Goal: Check status: Check status

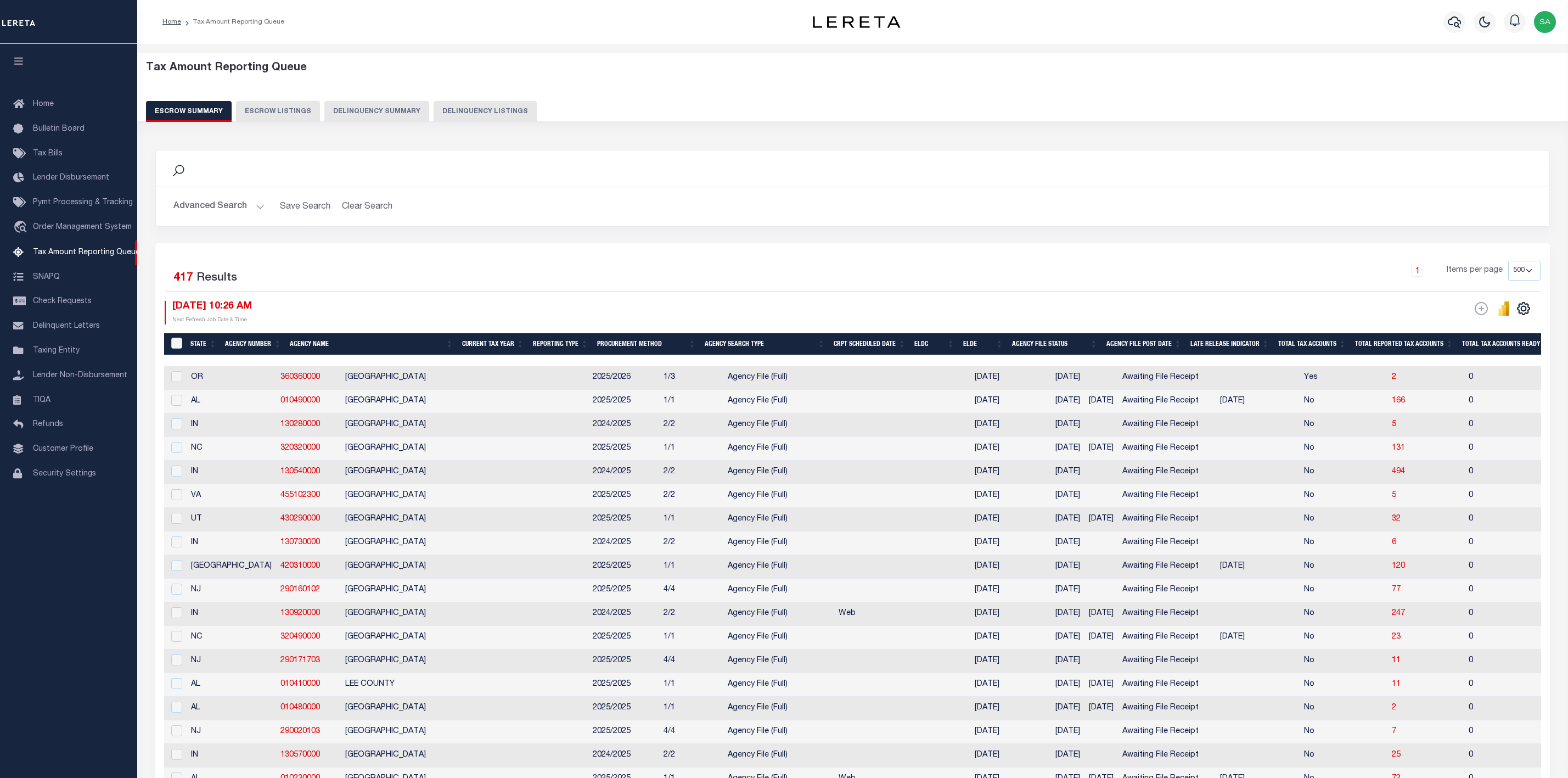
select select "500"
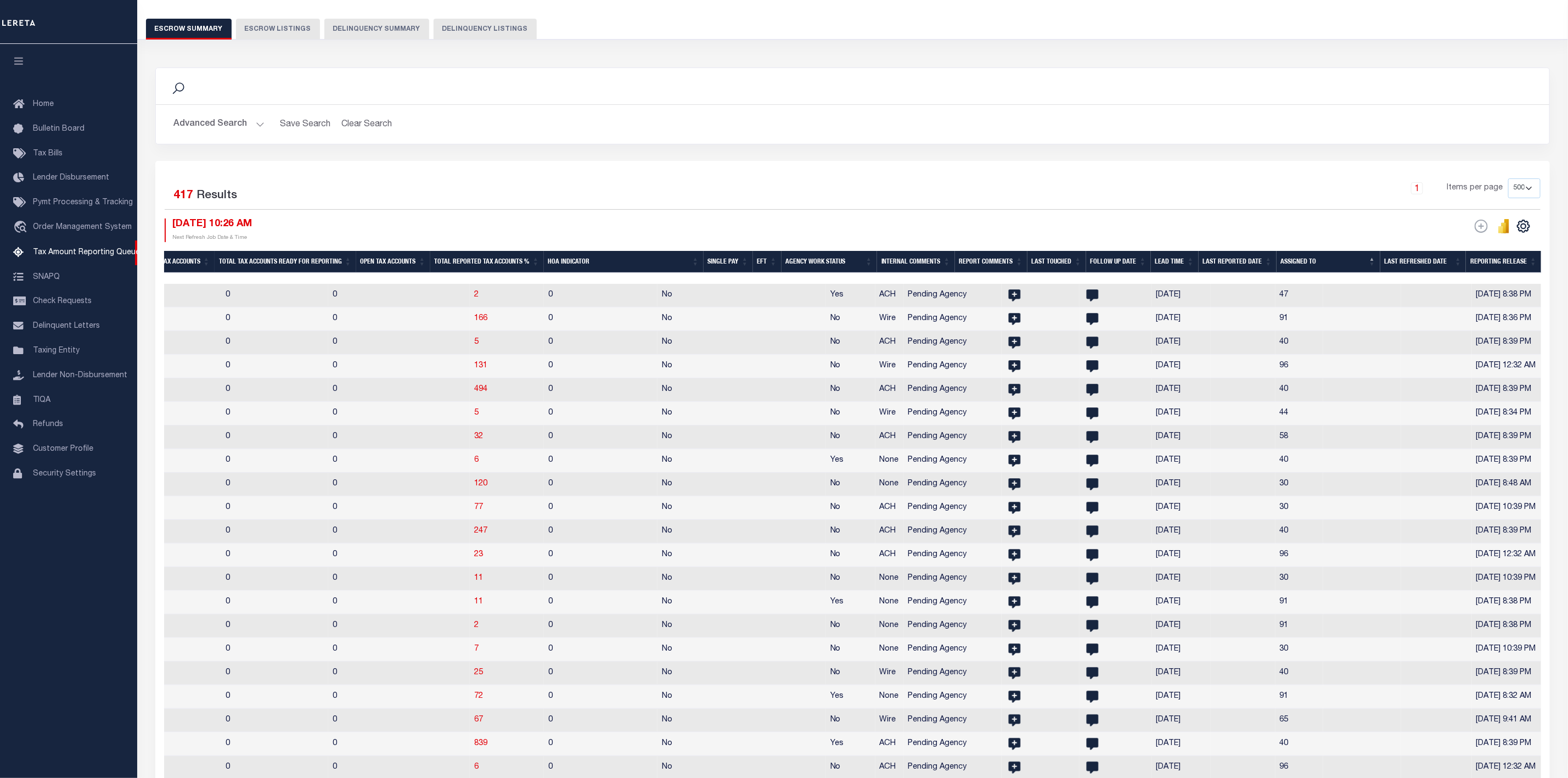
click at [260, 125] on button "Advanced Search" at bounding box center [219, 125] width 91 height 22
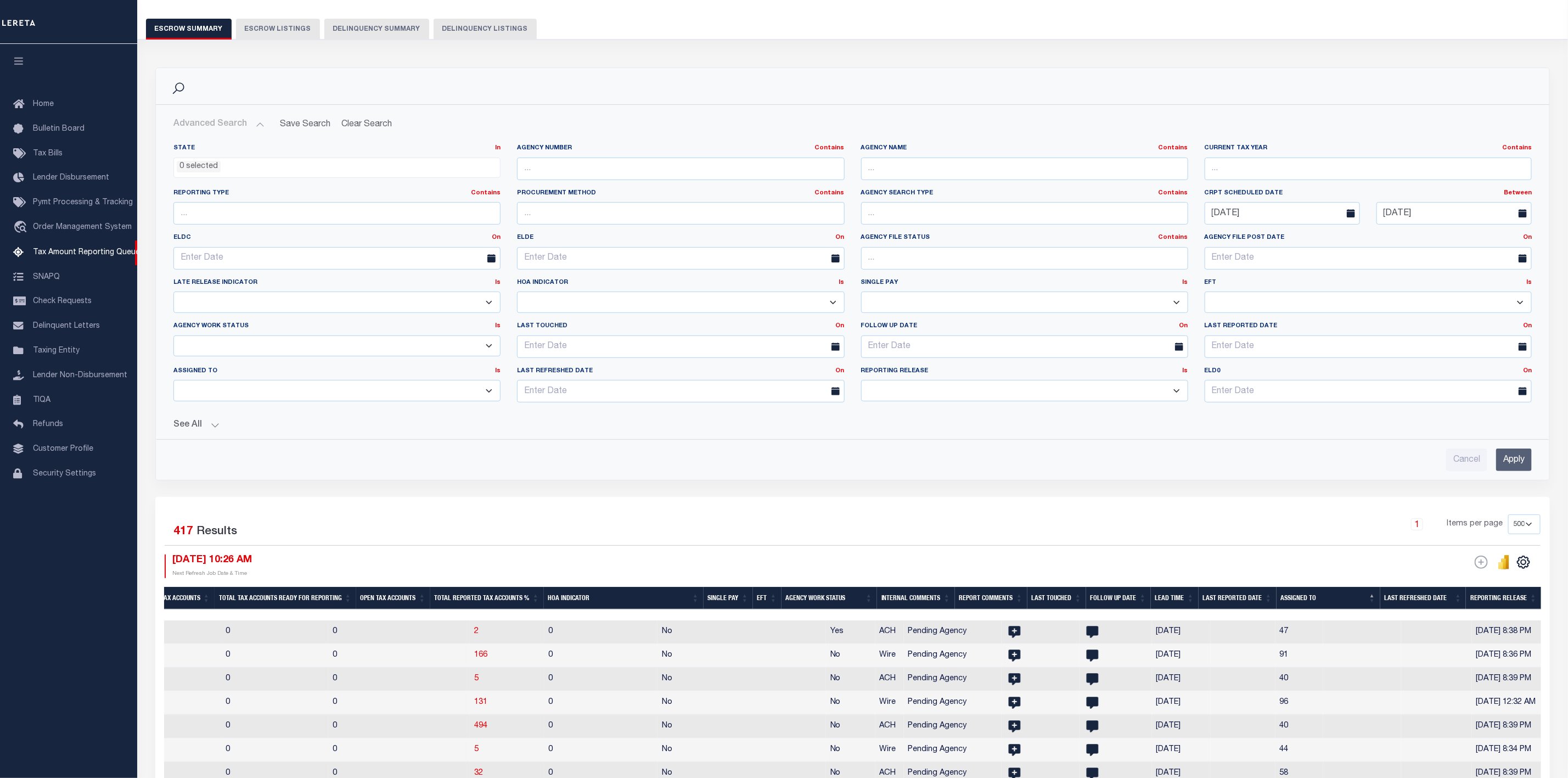
click at [1520, 468] on input "Apply" at bounding box center [1513, 459] width 36 height 22
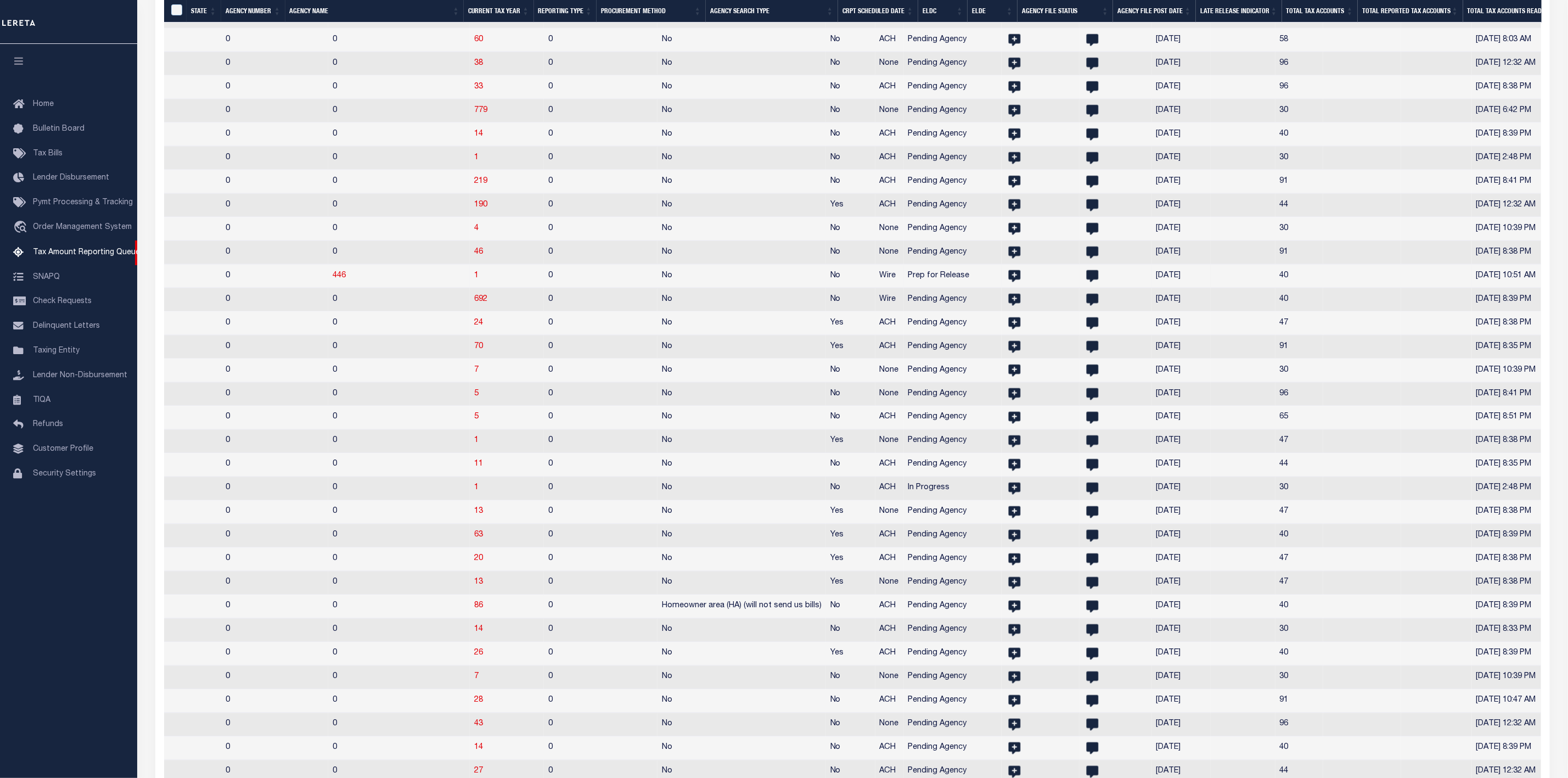
scroll to position [0, 1243]
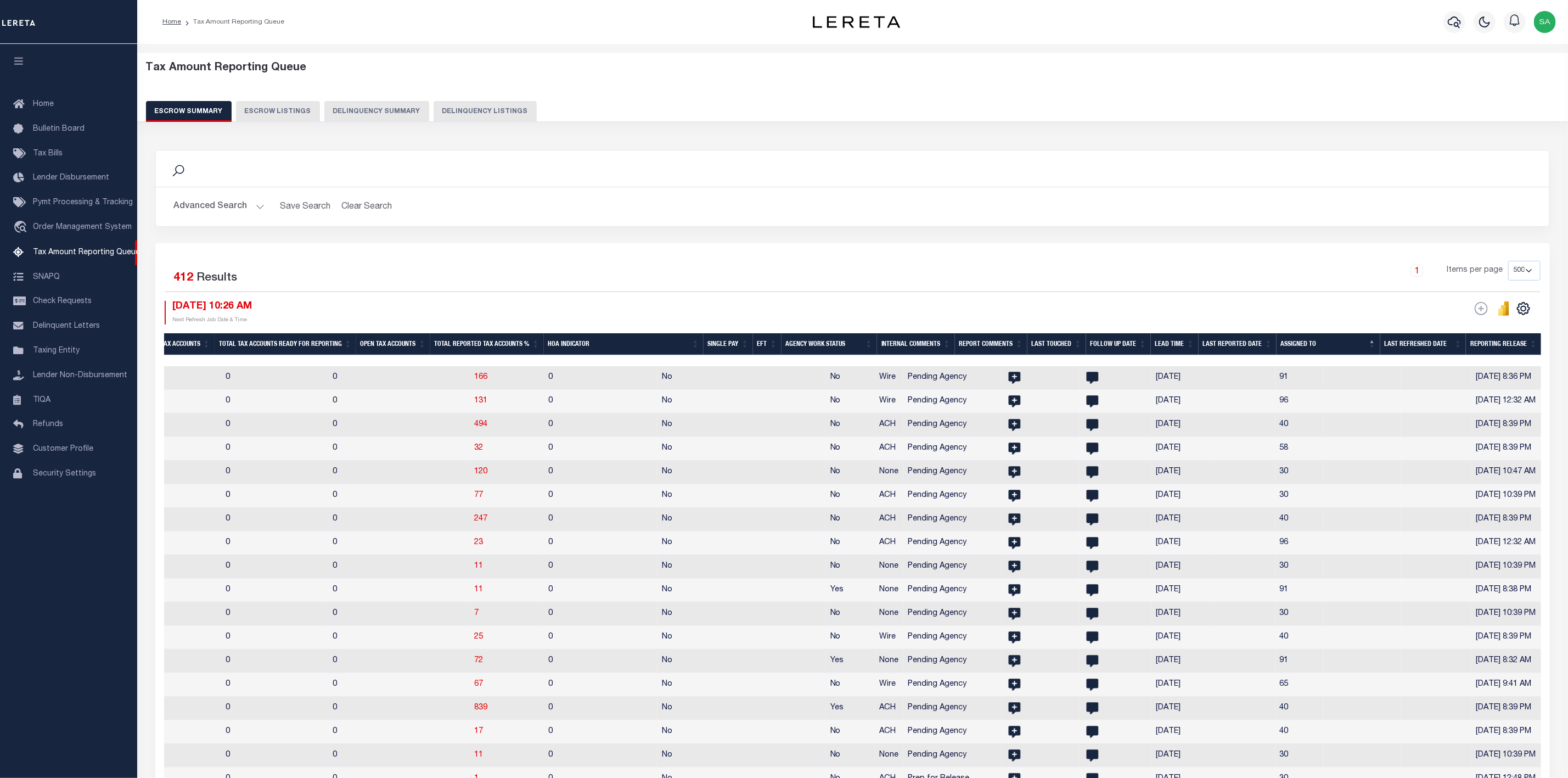
click at [259, 211] on button "Advanced Search" at bounding box center [219, 207] width 91 height 22
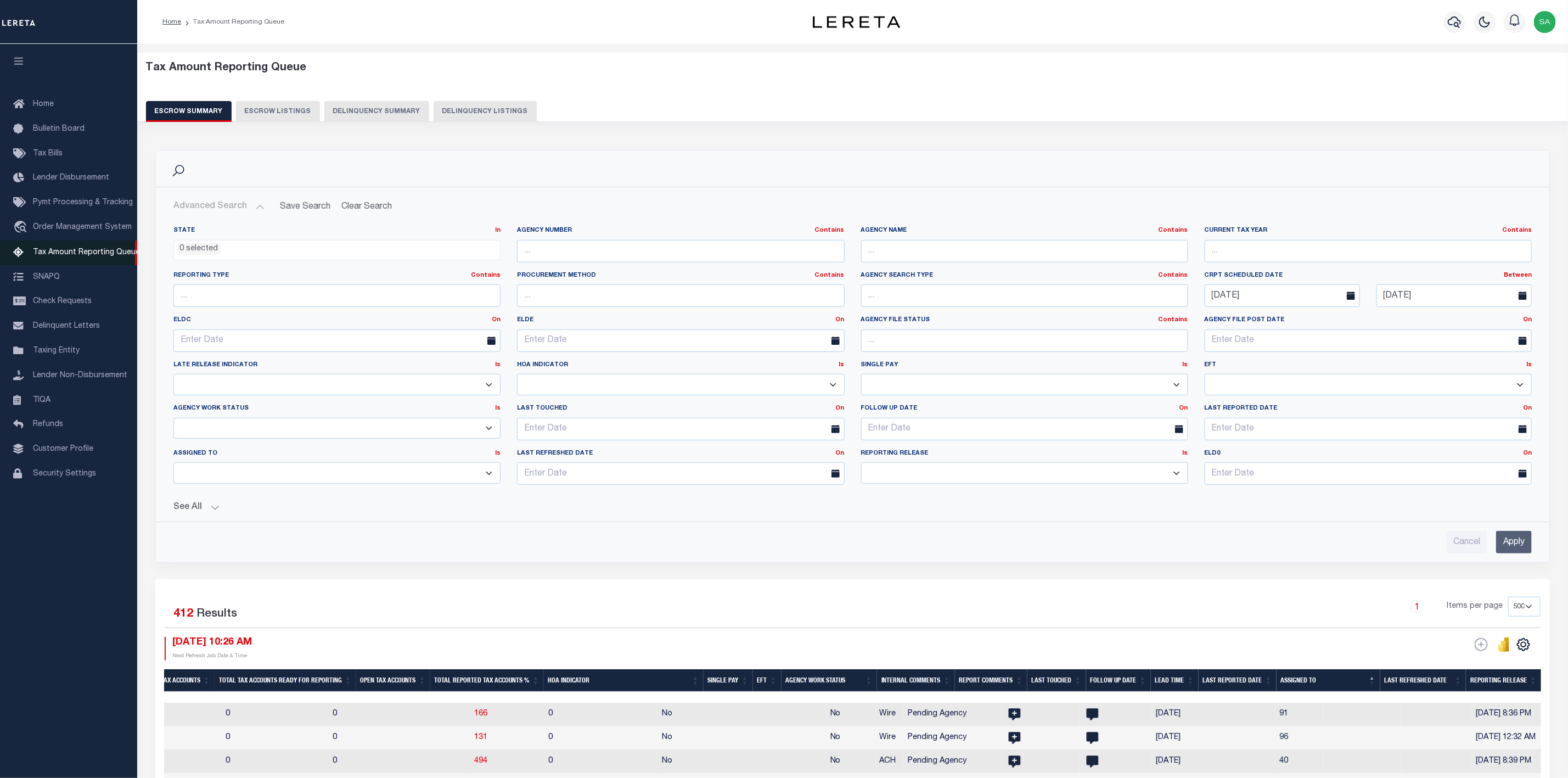
click at [81, 252] on span "Tax Amount Reporting Queue" at bounding box center [86, 252] width 107 height 7
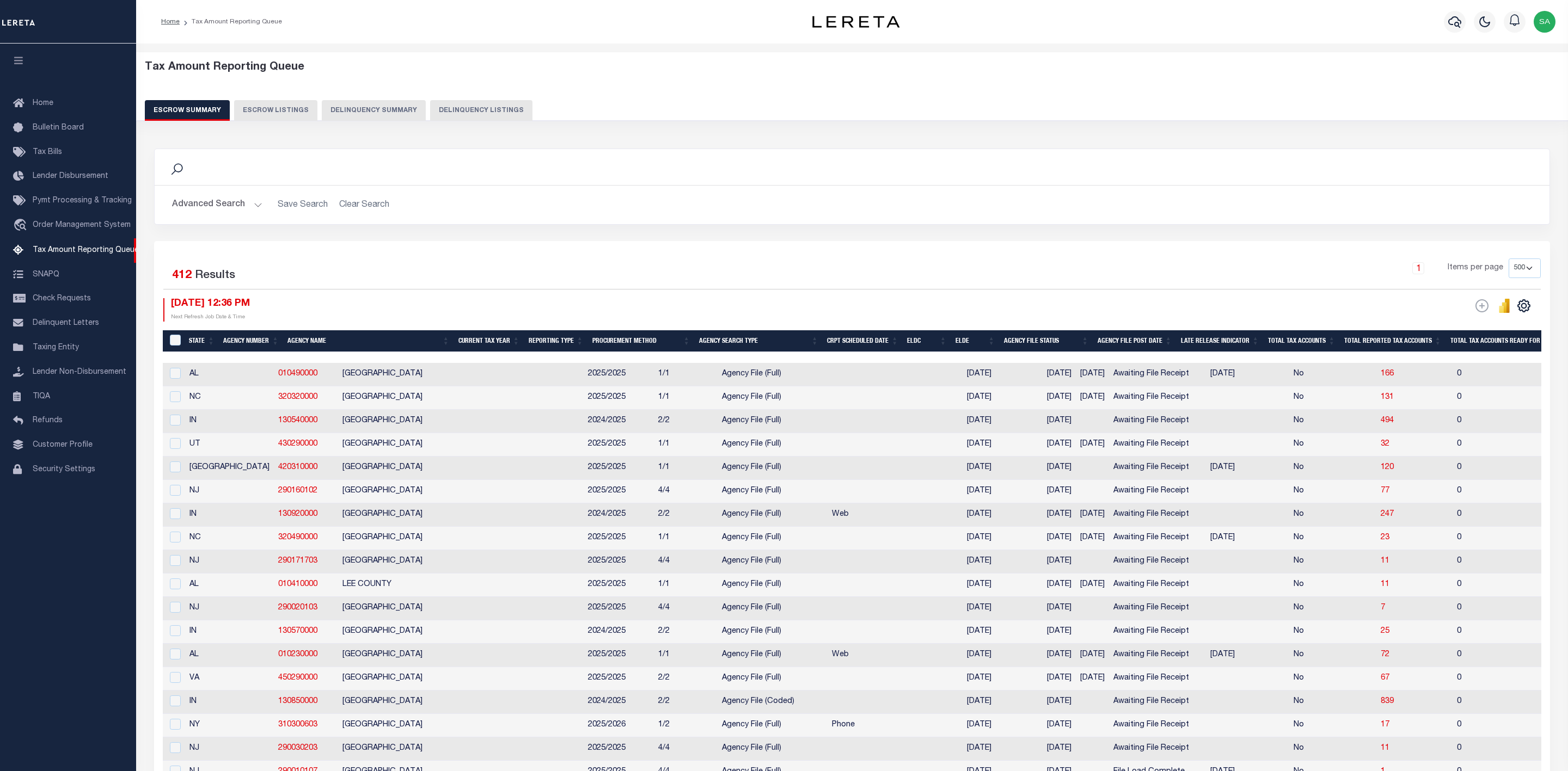
select select
select select "500"
click at [247, 205] on button "Advanced Search" at bounding box center [217, 205] width 90 height 21
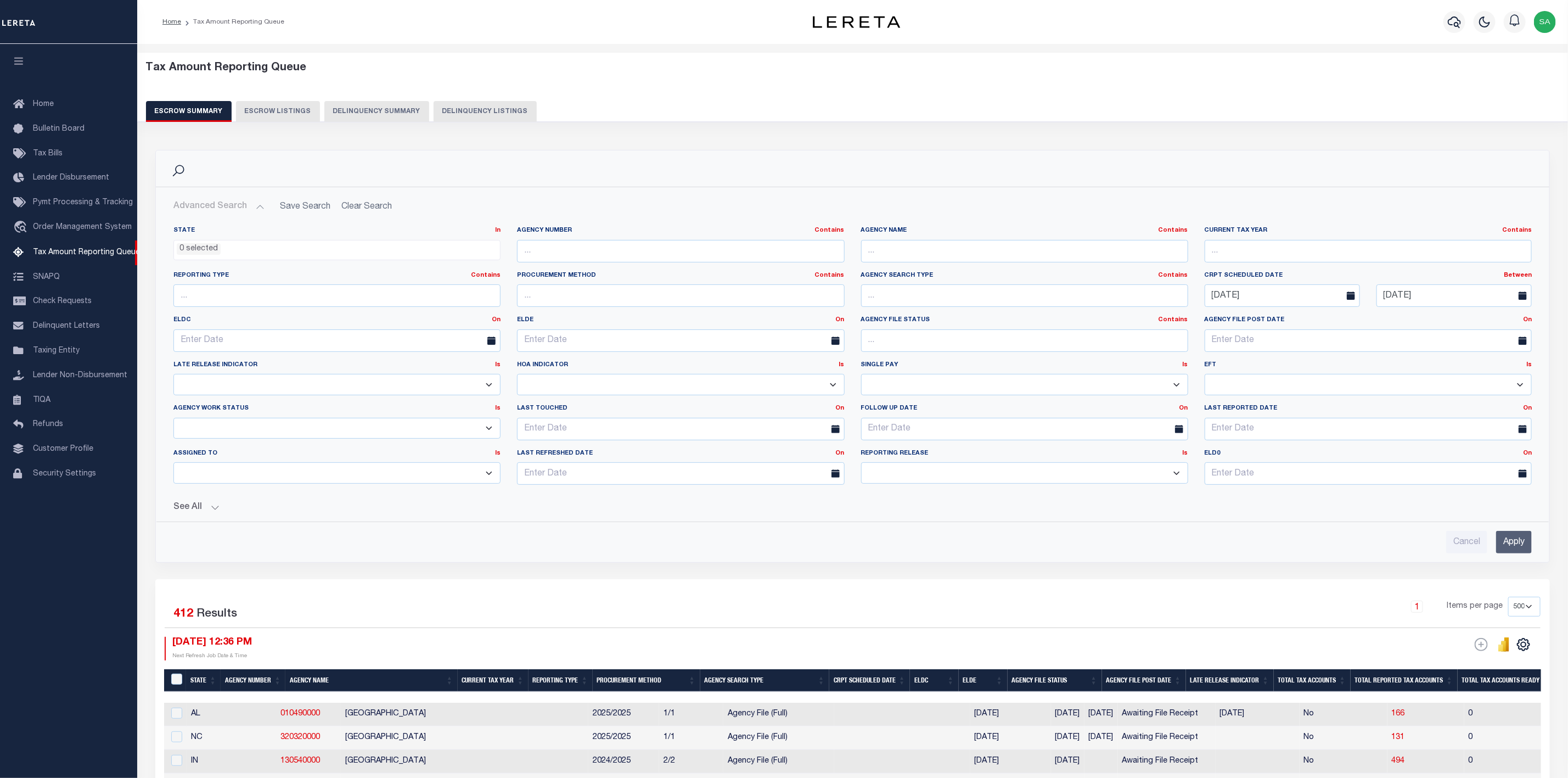
click at [207, 519] on div "State In In AK AL AR AZ CA CO CT DC DE FL GA GU HI IA ID IL IN KS [GEOGRAPHIC_D…" at bounding box center [853, 385] width 1376 height 336
click at [201, 513] on button "See All" at bounding box center [853, 507] width 1359 height 10
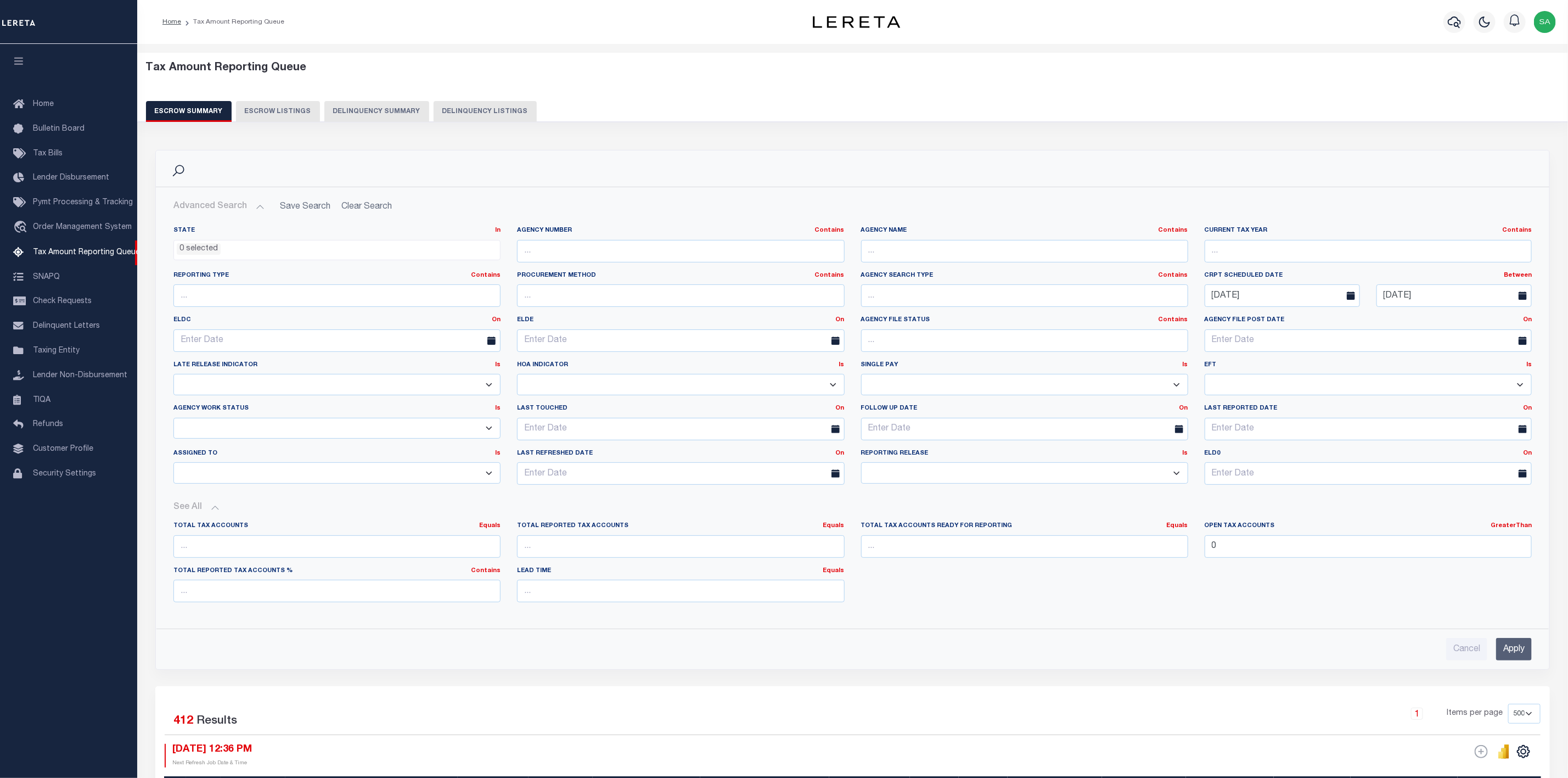
click at [1513, 653] on input "Apply" at bounding box center [1513, 649] width 36 height 22
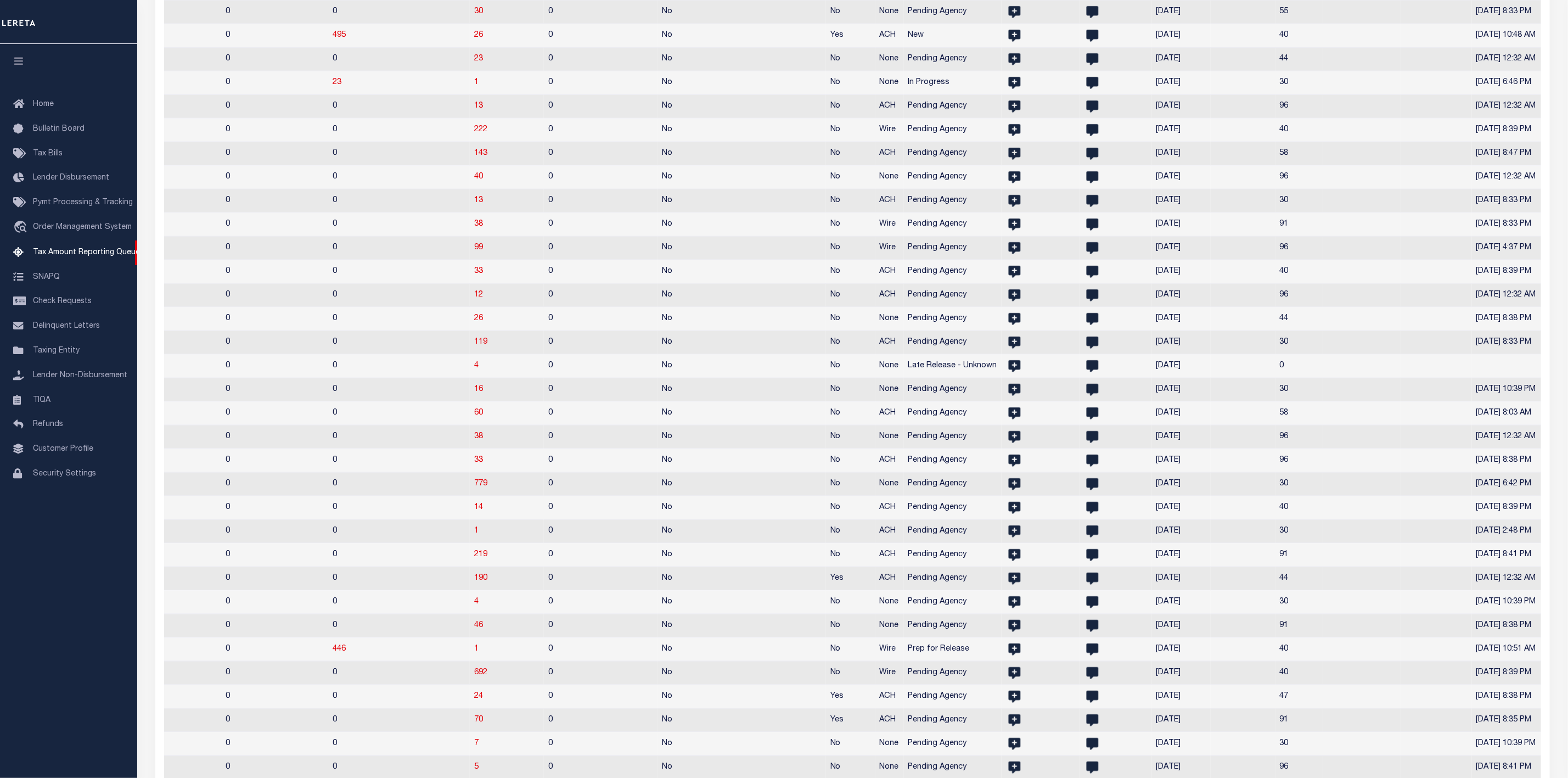
scroll to position [0, 1243]
